Goal: Information Seeking & Learning: Learn about a topic

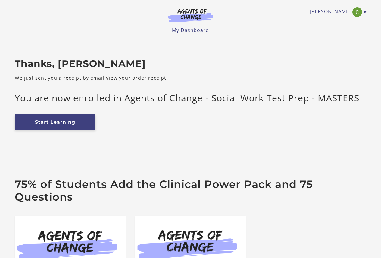
click at [41, 124] on link "Start Learning" at bounding box center [55, 121] width 81 height 15
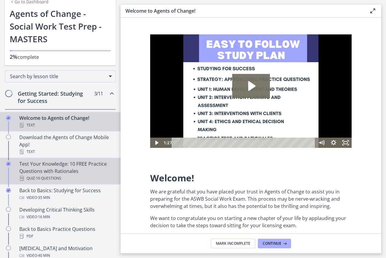
scroll to position [60, 0]
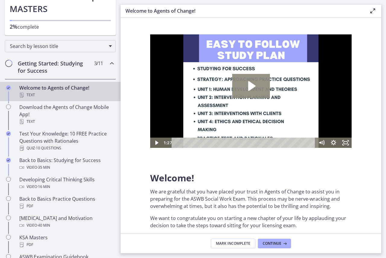
click at [249, 92] on icon "Play Video: c1o6hcmjueu5qasqsu00.mp4" at bounding box center [251, 86] width 38 height 24
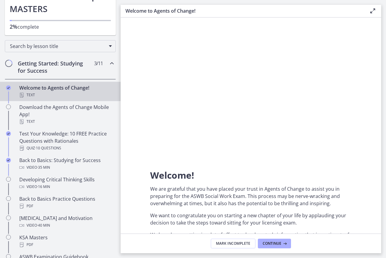
scroll to position [0, 0]
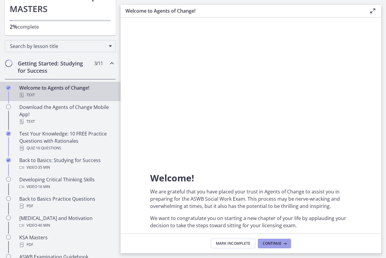
click at [284, 243] on icon at bounding box center [284, 243] width 6 height 5
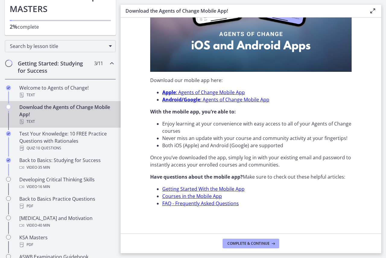
scroll to position [153, 0]
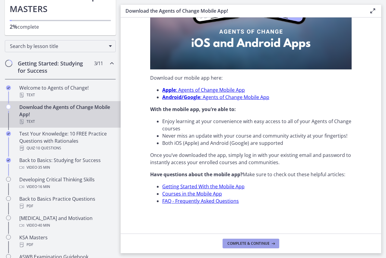
click at [258, 244] on span "Complete & continue" at bounding box center [248, 243] width 42 height 5
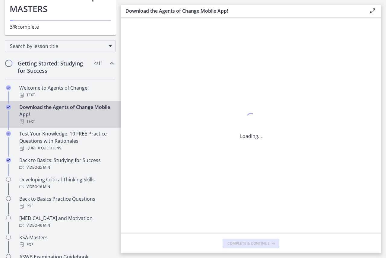
scroll to position [0, 0]
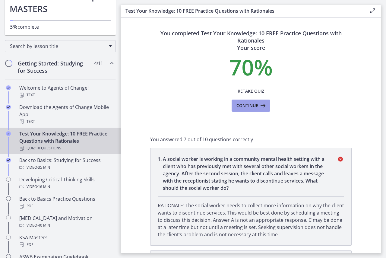
click at [252, 105] on span "Continue" at bounding box center [247, 105] width 22 height 7
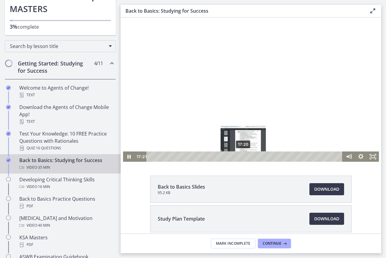
click at [241, 152] on div "17:20" at bounding box center [245, 156] width 189 height 10
click at [244, 156] on div "Playbar" at bounding box center [245, 156] width 3 height 3
click at [180, 111] on div at bounding box center [251, 89] width 256 height 144
click at [182, 112] on div at bounding box center [251, 89] width 256 height 144
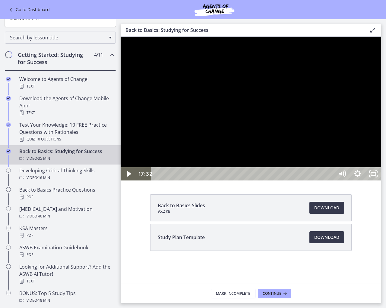
click at [381, 181] on div at bounding box center [250, 109] width 260 height 144
click at [382, 182] on icon "Unfullscreen" at bounding box center [373, 174] width 19 height 16
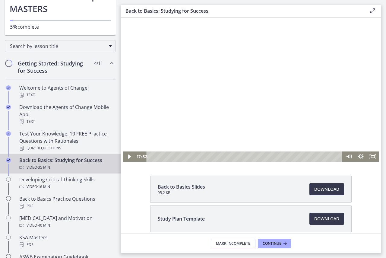
click at [271, 72] on div at bounding box center [251, 89] width 256 height 144
drag, startPoint x: 371, startPoint y: 155, endPoint x: 492, endPoint y: 209, distance: 132.0
click at [371, 155] on rect "Fullscreen" at bounding box center [372, 156] width 4 height 2
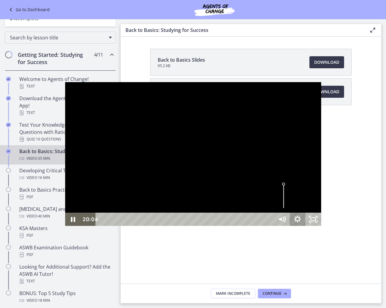
click at [305, 226] on icon "Show settings menu" at bounding box center [297, 219] width 16 height 13
click at [317, 199] on span "1x" at bounding box center [307, 192] width 20 height 13
click at [321, 160] on label "1.25x" at bounding box center [297, 153] width 47 height 14
click at [320, 226] on icon "Unfullscreen" at bounding box center [313, 219] width 16 height 13
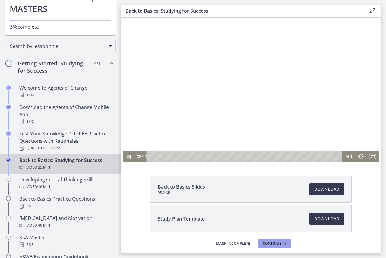
click at [281, 246] on button "Continue" at bounding box center [274, 243] width 33 height 10
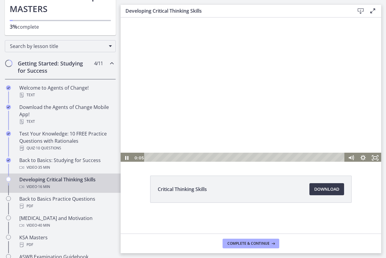
click at [279, 107] on div at bounding box center [250, 89] width 260 height 146
click at [267, 86] on div at bounding box center [250, 89] width 260 height 146
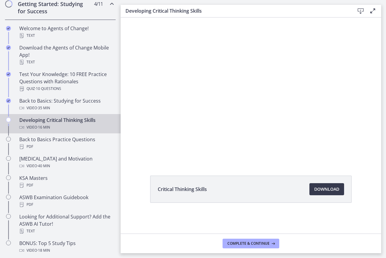
scroll to position [120, 0]
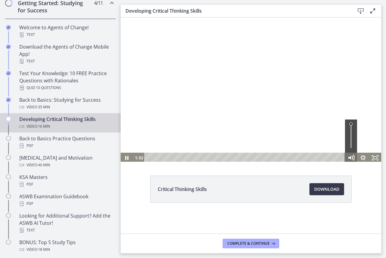
click at [353, 160] on icon "Mute" at bounding box center [350, 157] width 14 height 12
click at [353, 160] on icon "Unmute" at bounding box center [350, 157] width 14 height 12
click at [359, 158] on icon "Show settings menu" at bounding box center [362, 157] width 14 height 12
click at [370, 101] on div at bounding box center [250, 89] width 260 height 146
click at [370, 100] on div at bounding box center [250, 89] width 260 height 146
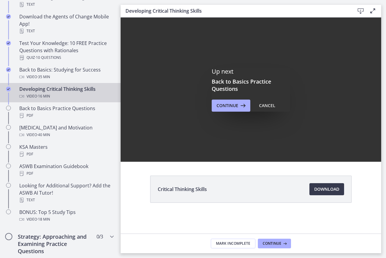
scroll to position [0, 0]
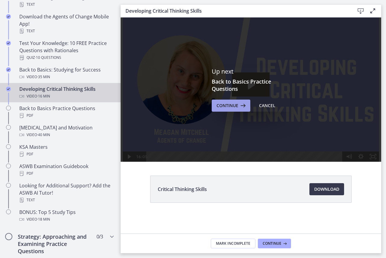
click at [239, 108] on icon at bounding box center [242, 105] width 8 height 7
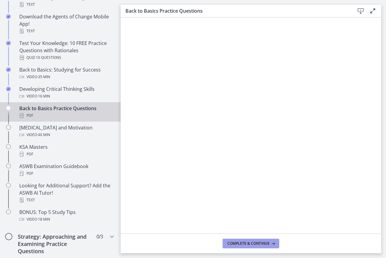
click at [236, 239] on button "Complete & continue" at bounding box center [250, 243] width 57 height 10
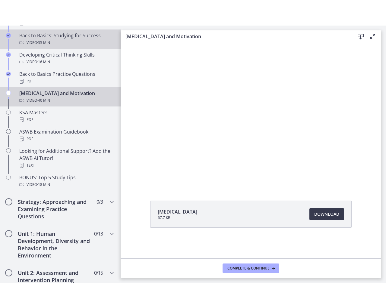
scroll to position [211, 0]
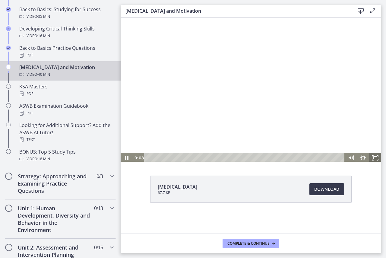
drag, startPoint x: 374, startPoint y: 156, endPoint x: 495, endPoint y: 210, distance: 132.0
click at [374, 156] on icon "Fullscreen" at bounding box center [375, 157] width 12 height 10
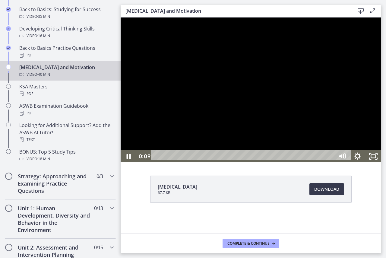
scroll to position [183, 0]
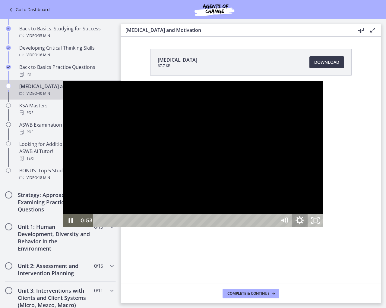
click at [309, 229] on icon "Show settings menu" at bounding box center [299, 221] width 19 height 16
click at [319, 201] on span "1.25x" at bounding box center [309, 194] width 20 height 13
click at [323, 175] on label "1.5x" at bounding box center [299, 168] width 47 height 14
click at [323, 227] on icon "Unfullscreen" at bounding box center [315, 220] width 16 height 13
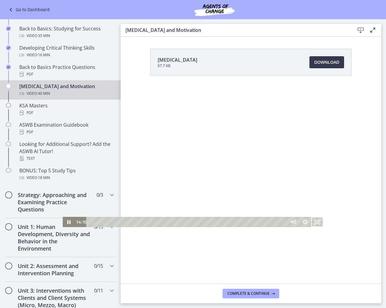
scroll to position [211, 0]
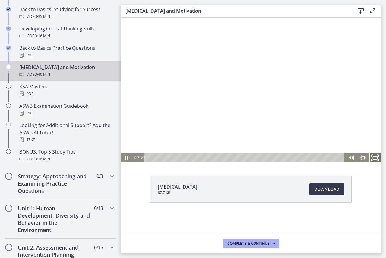
click at [376, 160] on icon "Fullscreen" at bounding box center [374, 157] width 14 height 12
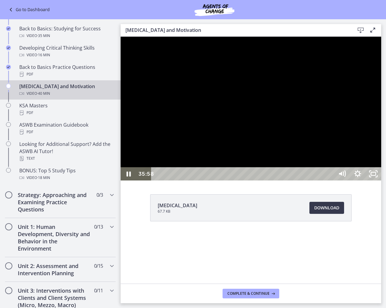
click at [381, 181] on div at bounding box center [250, 109] width 260 height 144
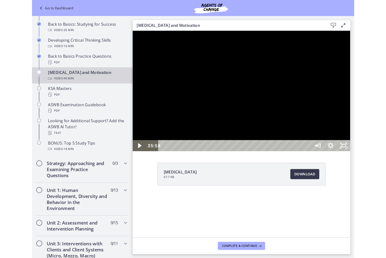
drag, startPoint x: 421, startPoint y: 254, endPoint x: 421, endPoint y: 218, distance: 36.4
click at [385, 174] on div at bounding box center [262, 102] width 260 height 144
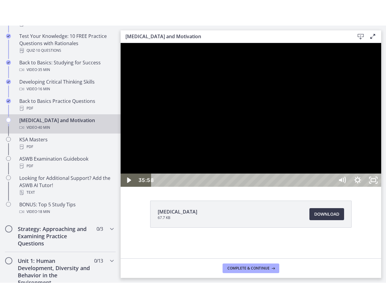
scroll to position [211, 0]
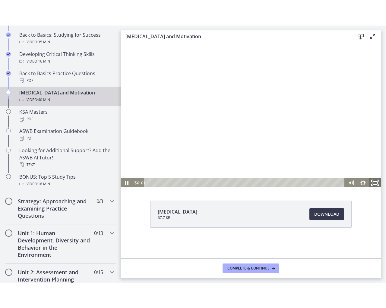
click at [373, 183] on rect "Fullscreen" at bounding box center [375, 182] width 4 height 3
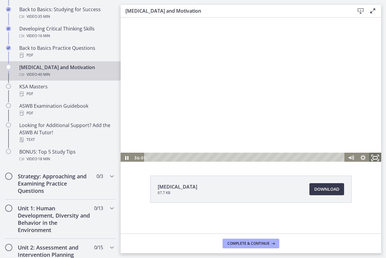
scroll to position [183, 0]
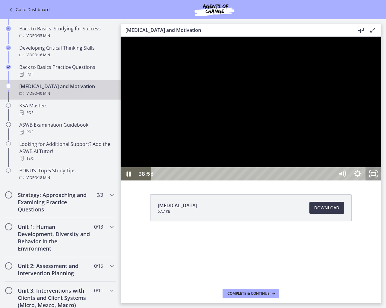
click at [381, 181] on icon "Unfullscreen" at bounding box center [373, 173] width 16 height 13
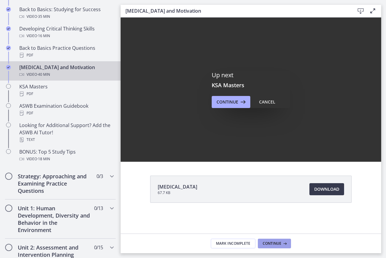
scroll to position [0, 0]
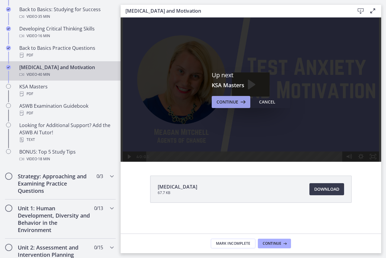
click at [232, 105] on span "Continue" at bounding box center [227, 101] width 22 height 7
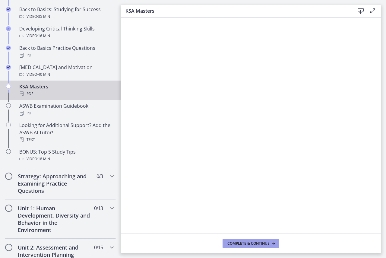
click at [267, 246] on button "Complete & continue" at bounding box center [250, 243] width 57 height 10
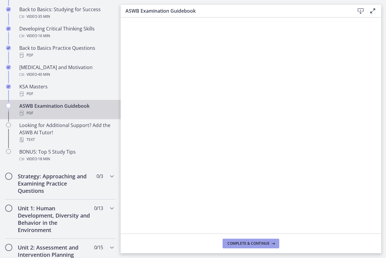
click at [264, 239] on button "Complete & continue" at bounding box center [250, 243] width 57 height 10
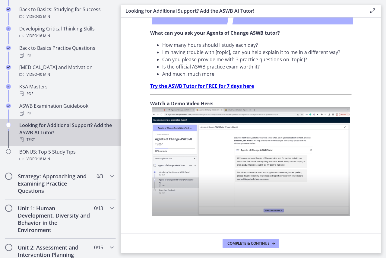
scroll to position [191, 0]
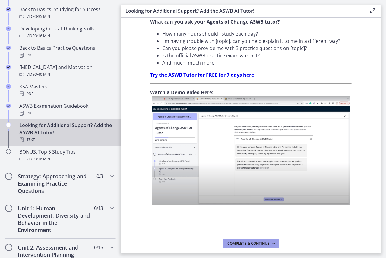
click at [256, 246] on button "Complete & continue" at bounding box center [250, 243] width 57 height 10
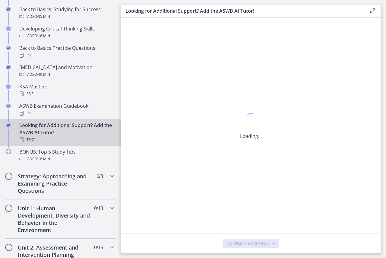
scroll to position [0, 0]
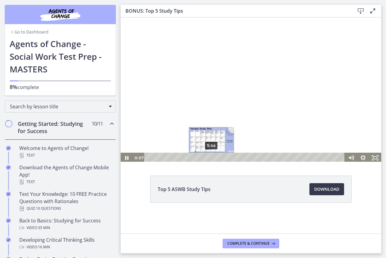
scroll to position [211, 0]
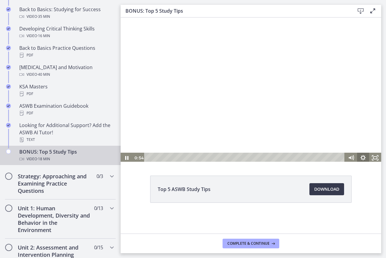
click at [359, 157] on icon "Show settings menu" at bounding box center [363, 157] width 12 height 10
click at [359, 157] on icon "Hide settings menu" at bounding box center [362, 157] width 14 height 12
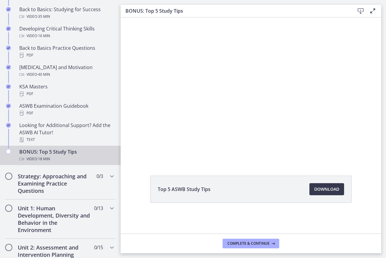
click at [373, 187] on div "Top 5 ASWB Study Tips Download Opens in a new window" at bounding box center [250, 203] width 260 height 56
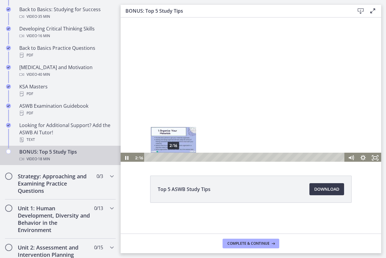
scroll to position [1, 0]
click at [173, 155] on div "2:16" at bounding box center [244, 156] width 193 height 10
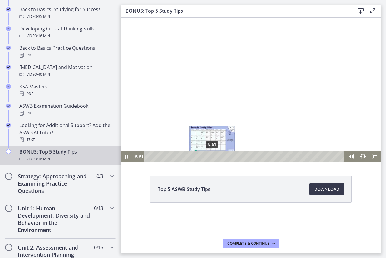
click at [212, 157] on div "5:51" at bounding box center [244, 156] width 193 height 10
click at [280, 113] on div at bounding box center [250, 88] width 260 height 146
click at [277, 132] on div at bounding box center [250, 88] width 260 height 146
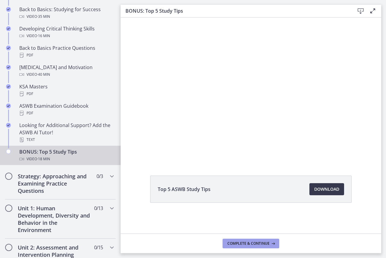
click at [256, 246] on button "Complete & continue" at bounding box center [250, 243] width 57 height 10
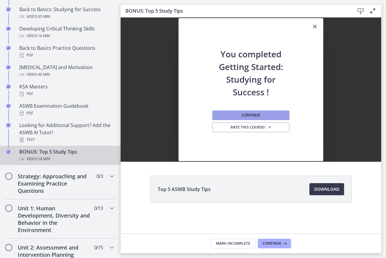
click at [279, 114] on button "Continue" at bounding box center [250, 115] width 77 height 10
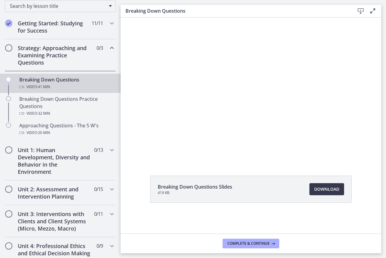
scroll to position [90, 0]
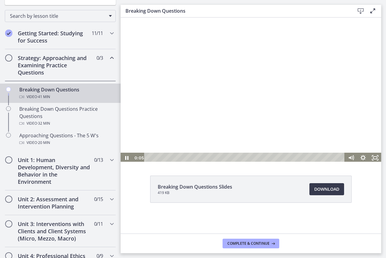
click at [220, 99] on div at bounding box center [250, 89] width 260 height 146
